Goal: Check status

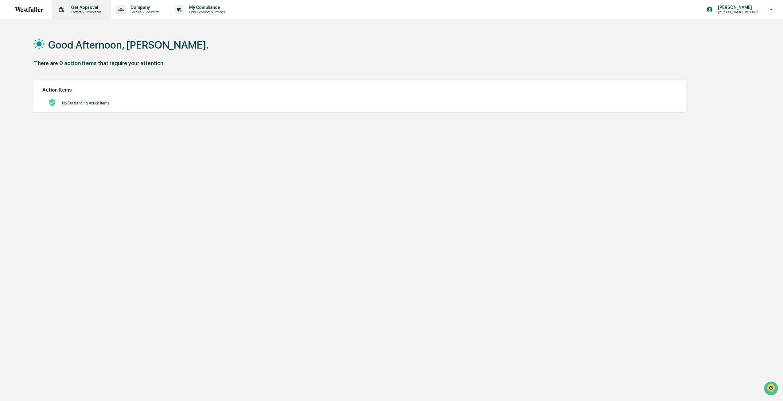
click at [86, 11] on p "Content & Transactions" at bounding box center [85, 12] width 38 height 4
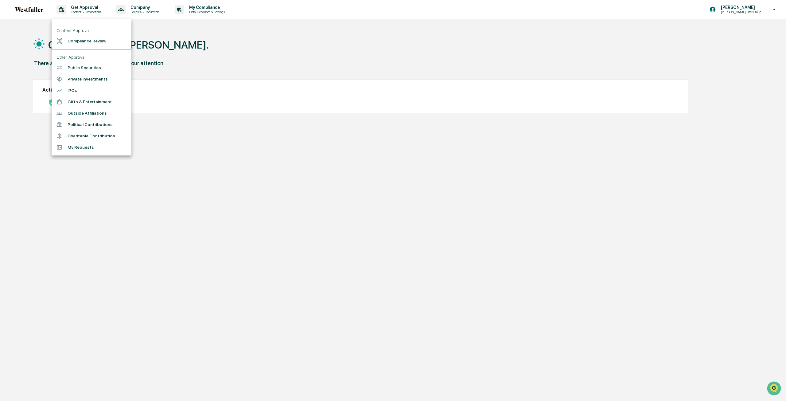
click at [90, 150] on li "My Requests" at bounding box center [92, 146] width 80 height 11
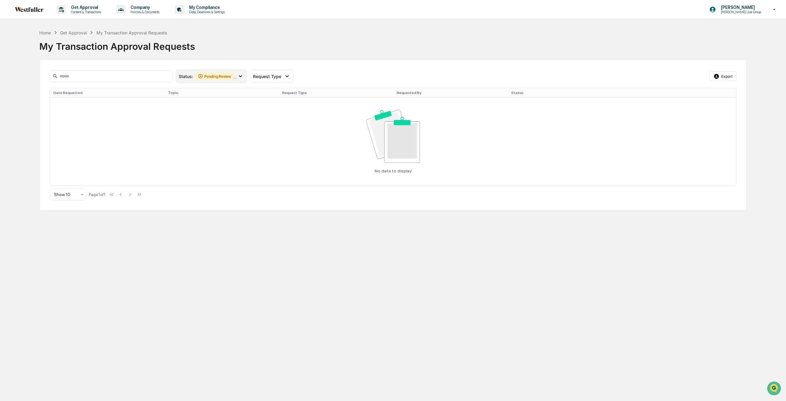
click at [221, 71] on div "Status : Pending Review Action Required" at bounding box center [211, 76] width 71 height 14
click at [220, 129] on div "Approved" at bounding box center [216, 128] width 54 height 7
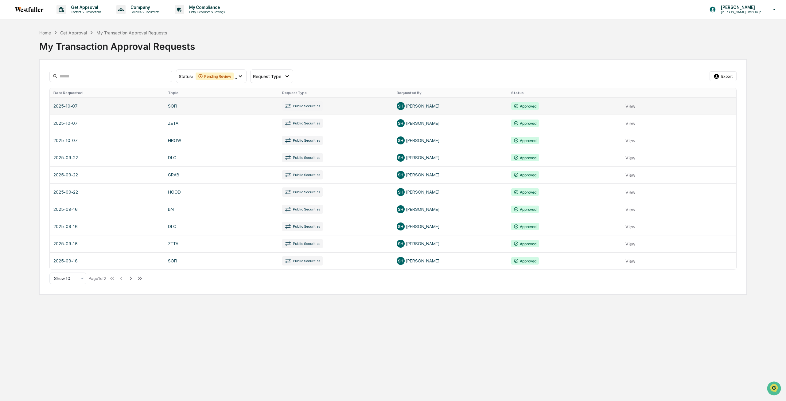
click at [639, 103] on link at bounding box center [393, 105] width 686 height 17
